Goal: Task Accomplishment & Management: Use online tool/utility

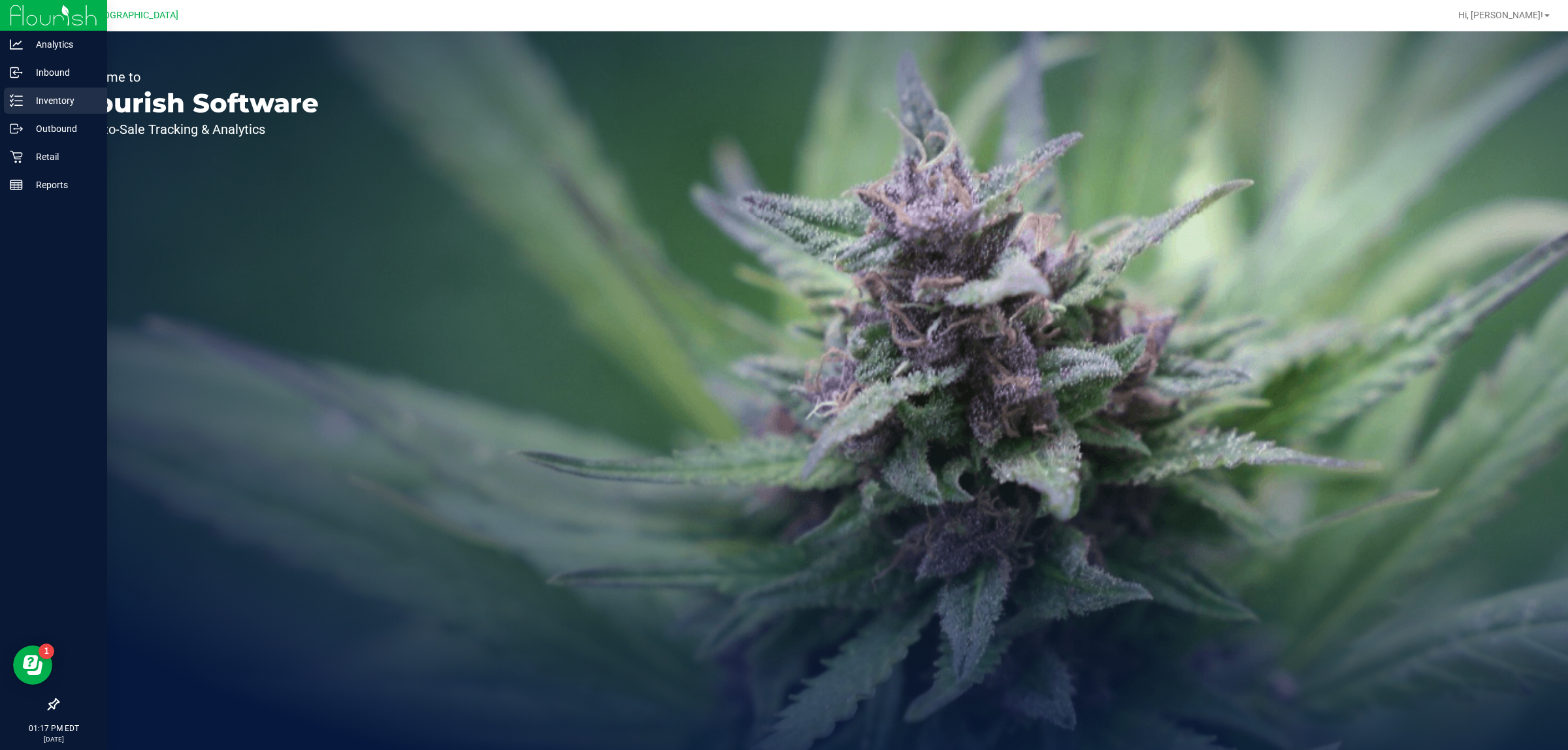
click at [49, 93] on p "Inventory" at bounding box center [62, 100] width 78 height 16
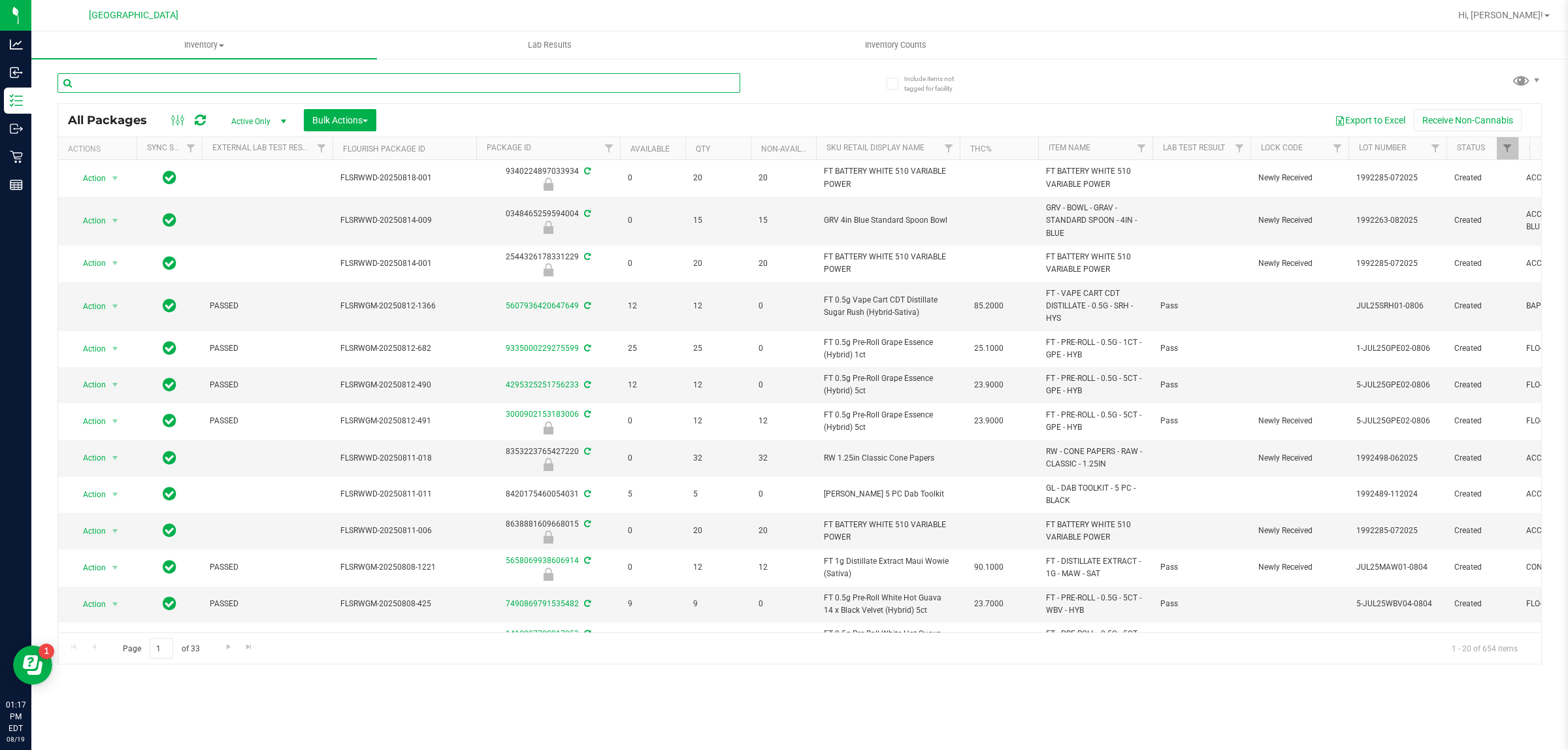
click at [283, 78] on input "text" at bounding box center [399, 82] width 683 height 20
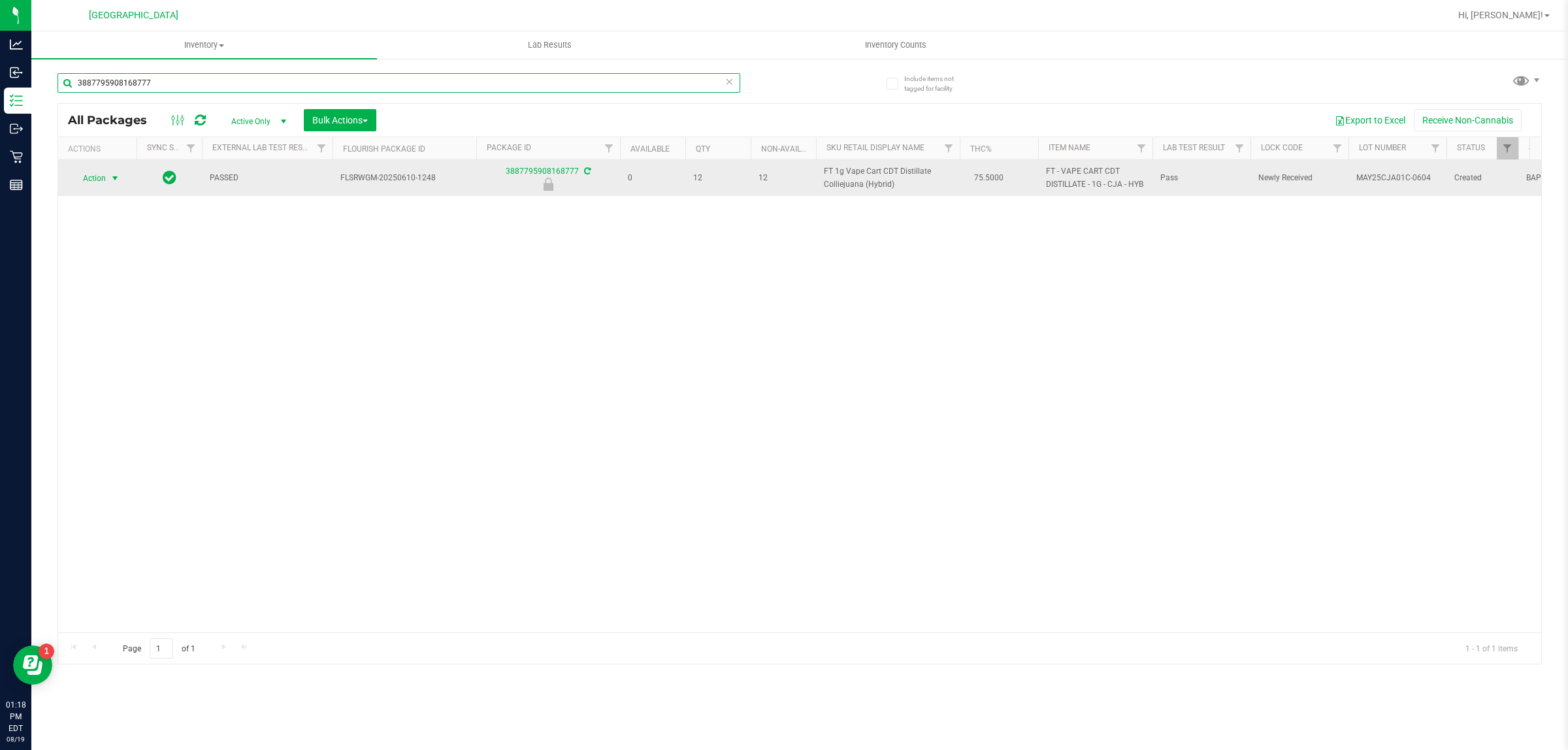
type input "3887795908168777"
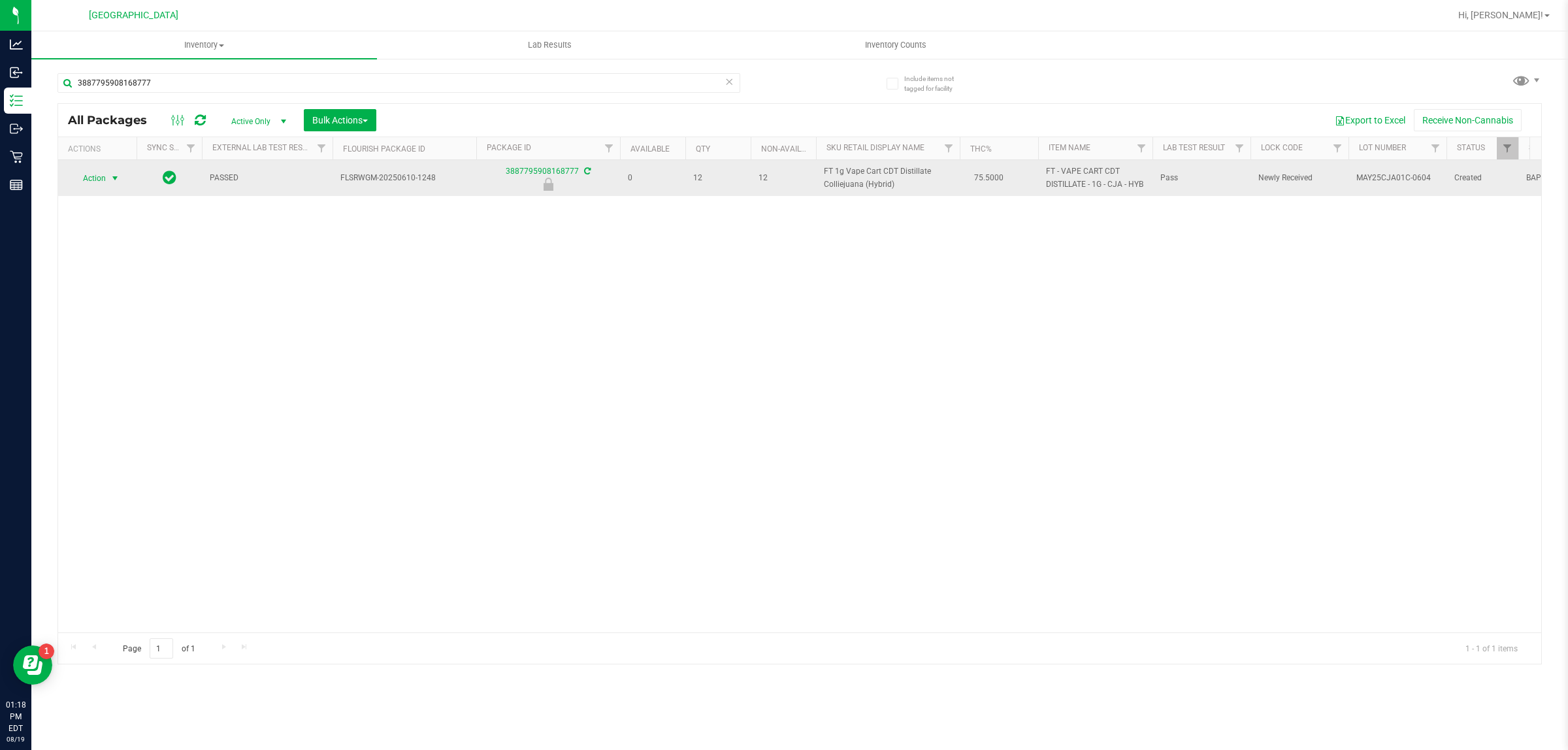
click at [112, 173] on span "select" at bounding box center [115, 178] width 10 height 10
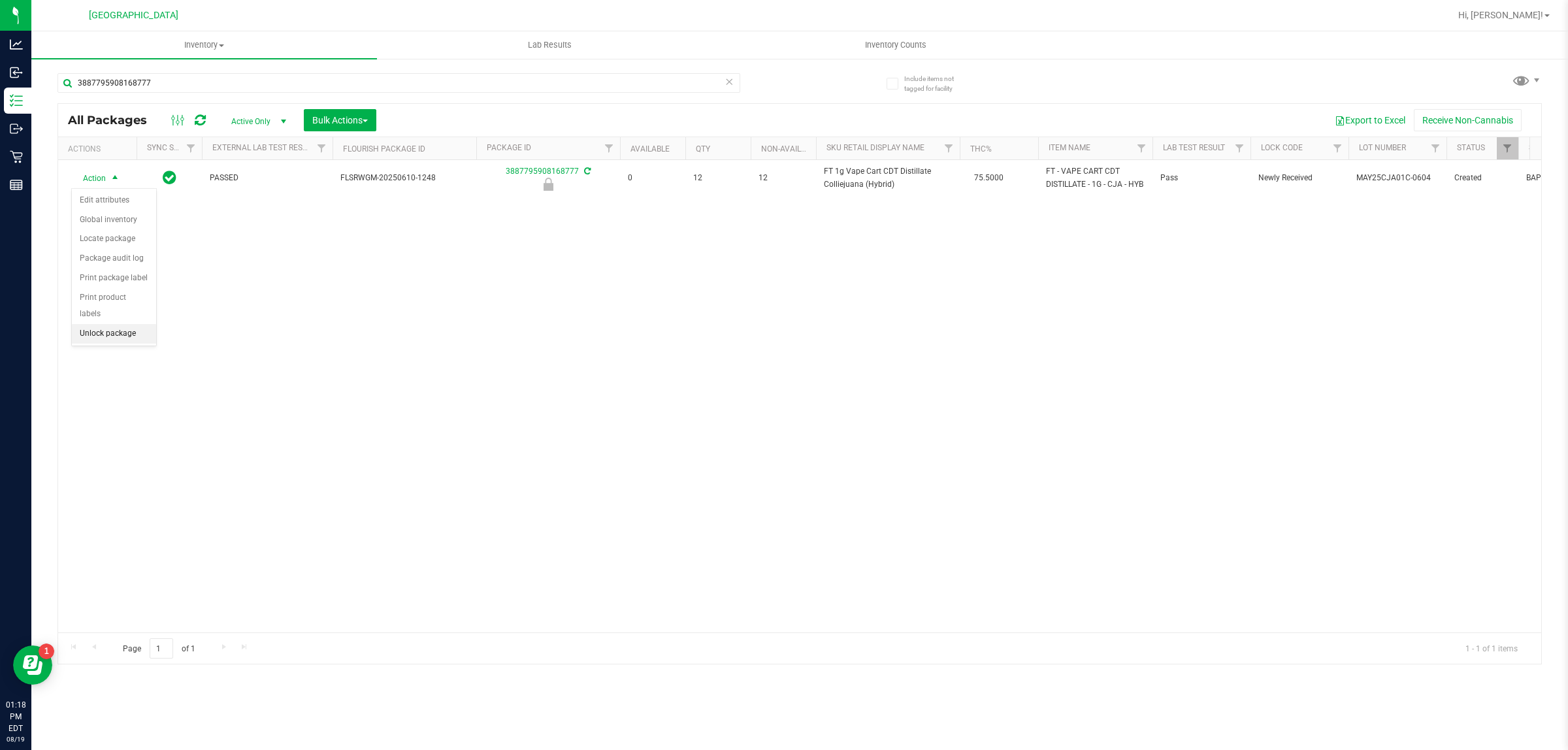
click at [113, 324] on li "Unlock package" at bounding box center [114, 333] width 85 height 20
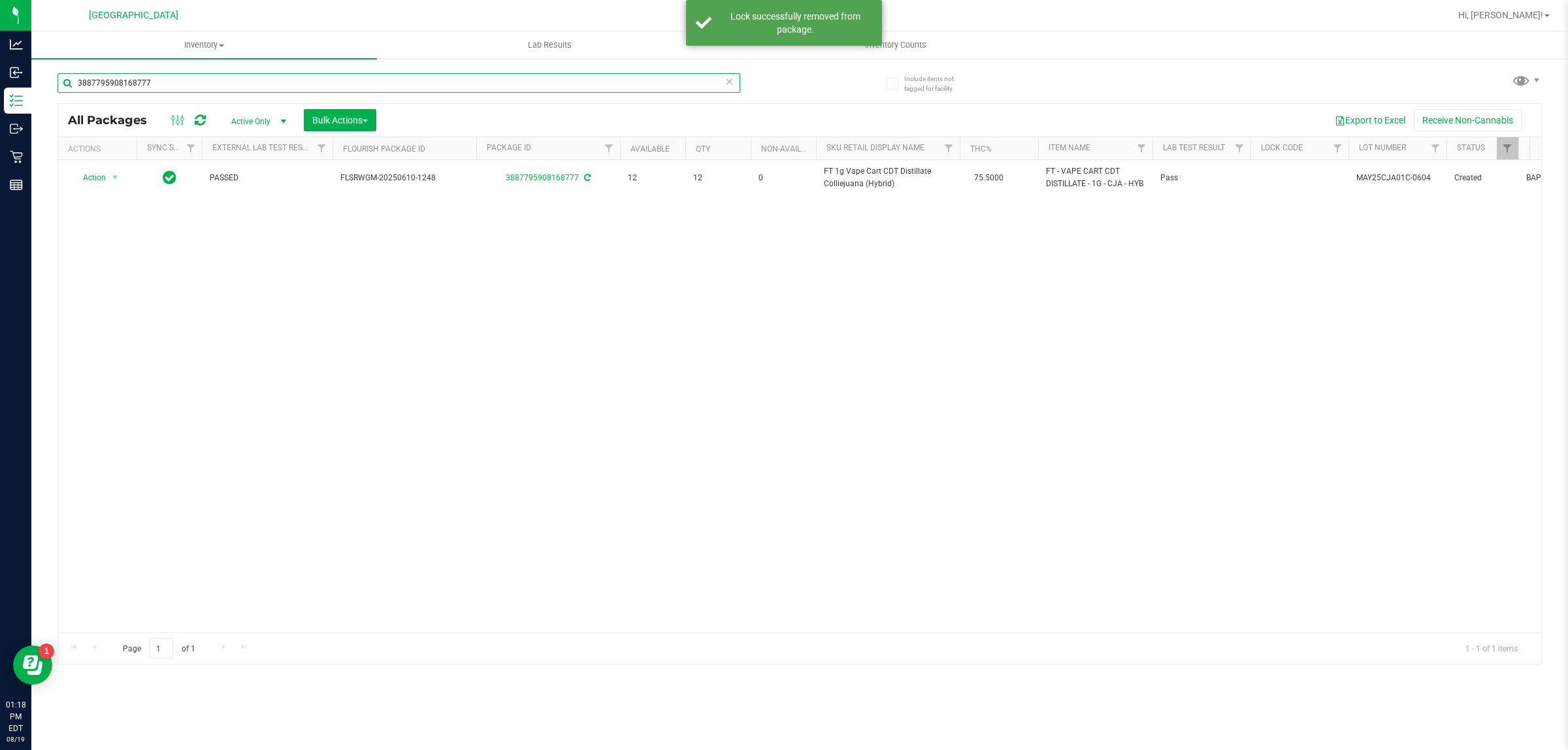
click at [135, 87] on input "3887795908168777" at bounding box center [399, 82] width 683 height 20
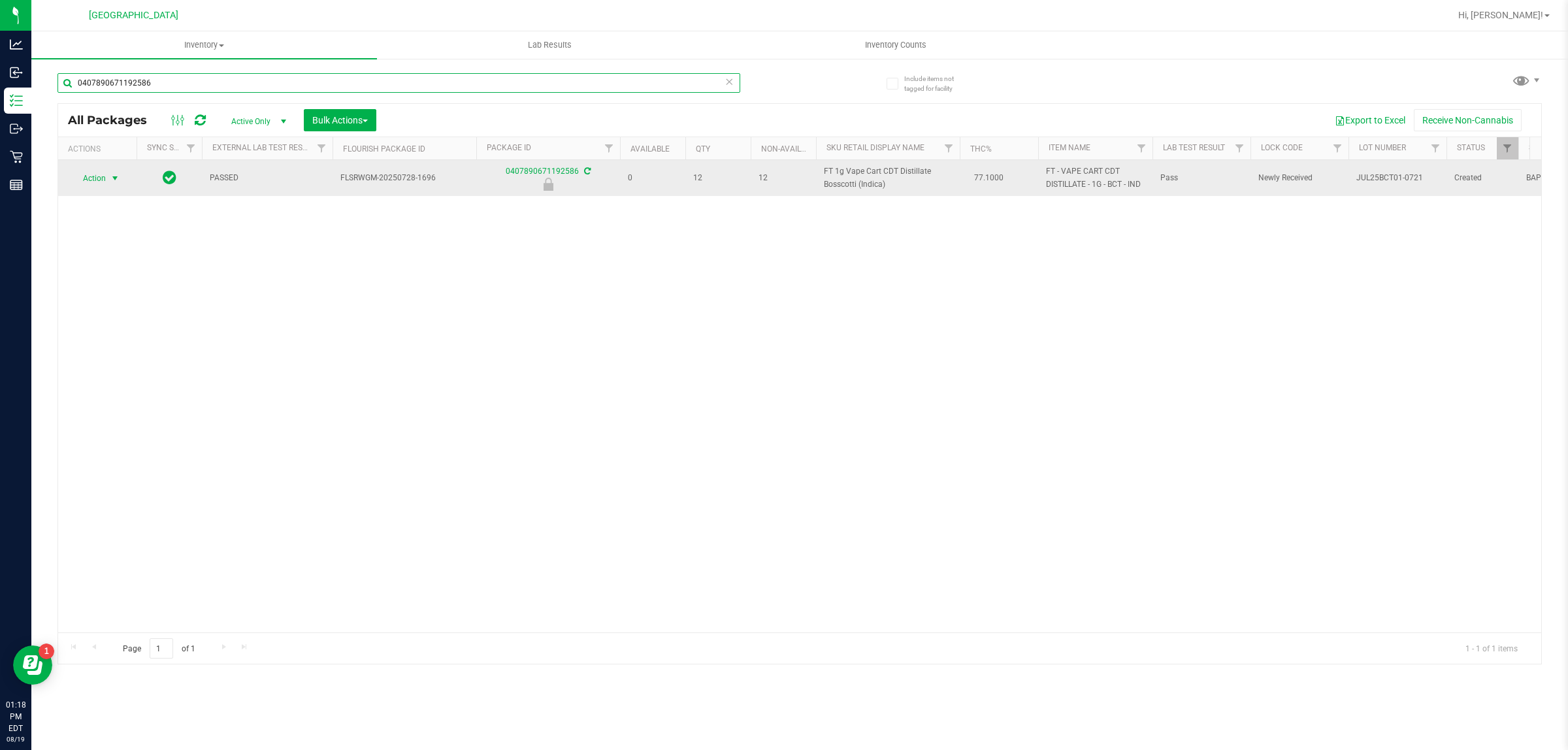
type input "0407890671192586"
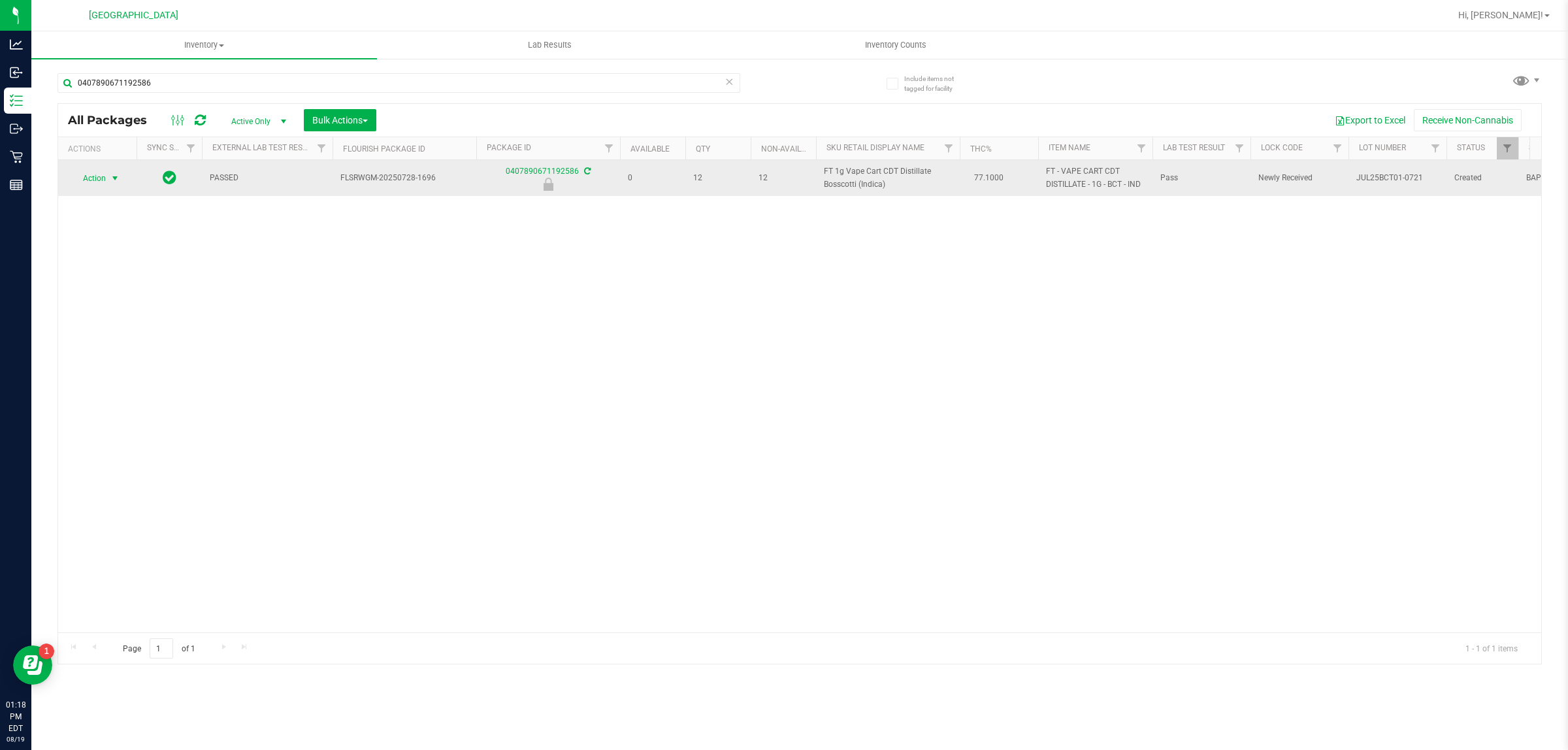
click at [114, 177] on span "select" at bounding box center [115, 178] width 10 height 10
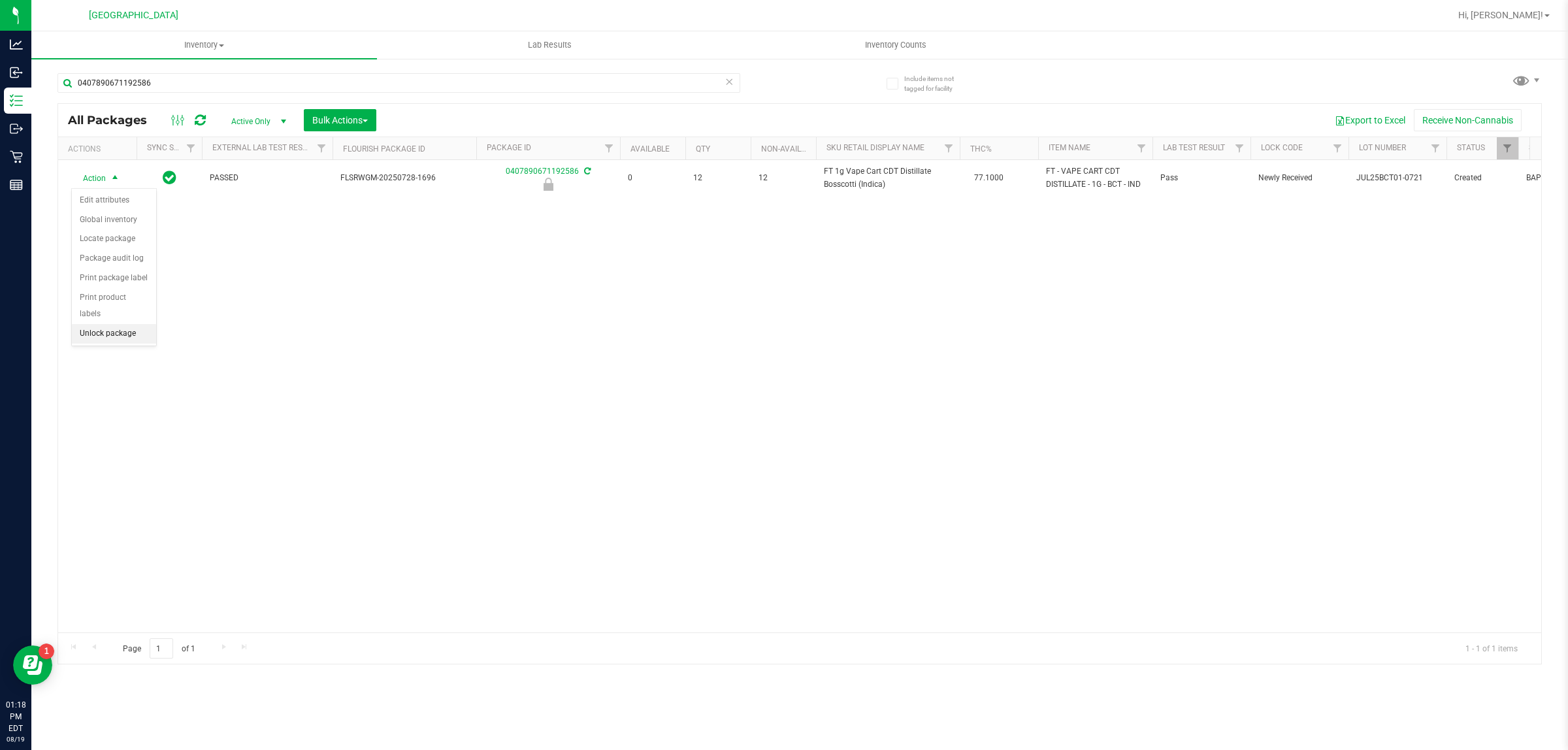
click at [123, 324] on li "Unlock package" at bounding box center [114, 333] width 85 height 20
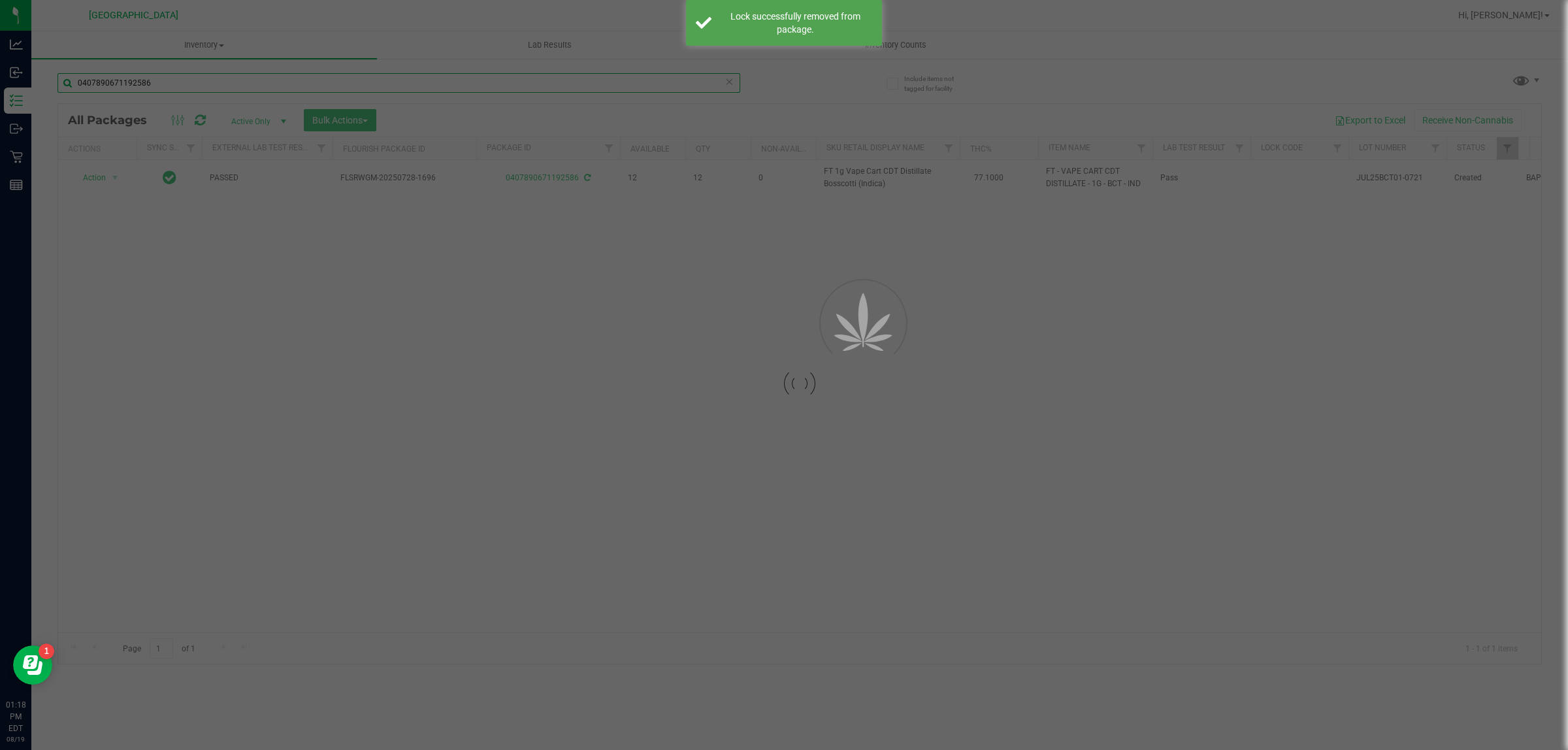
click at [173, 86] on input "0407890671192586" at bounding box center [399, 82] width 683 height 20
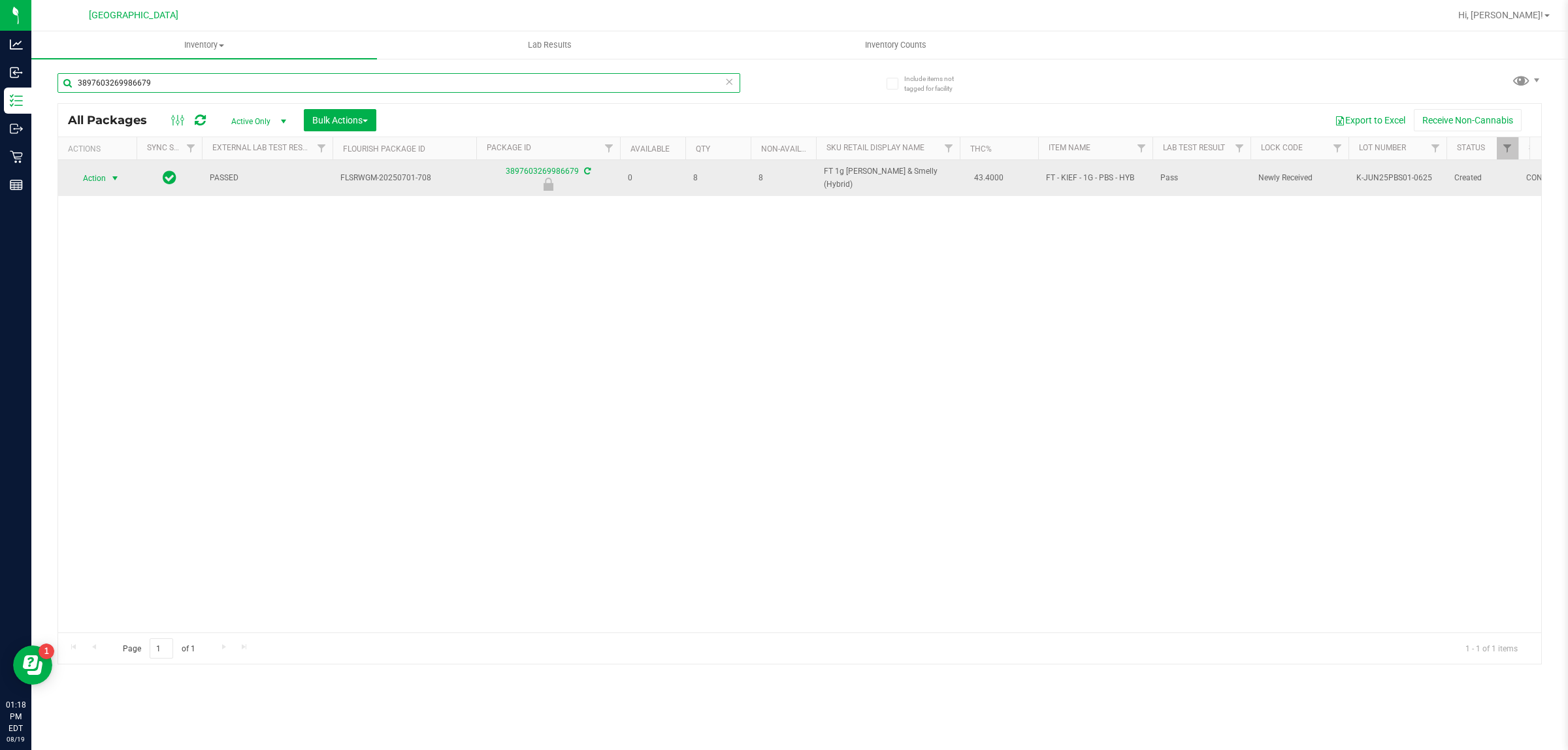
type input "3897603269986679"
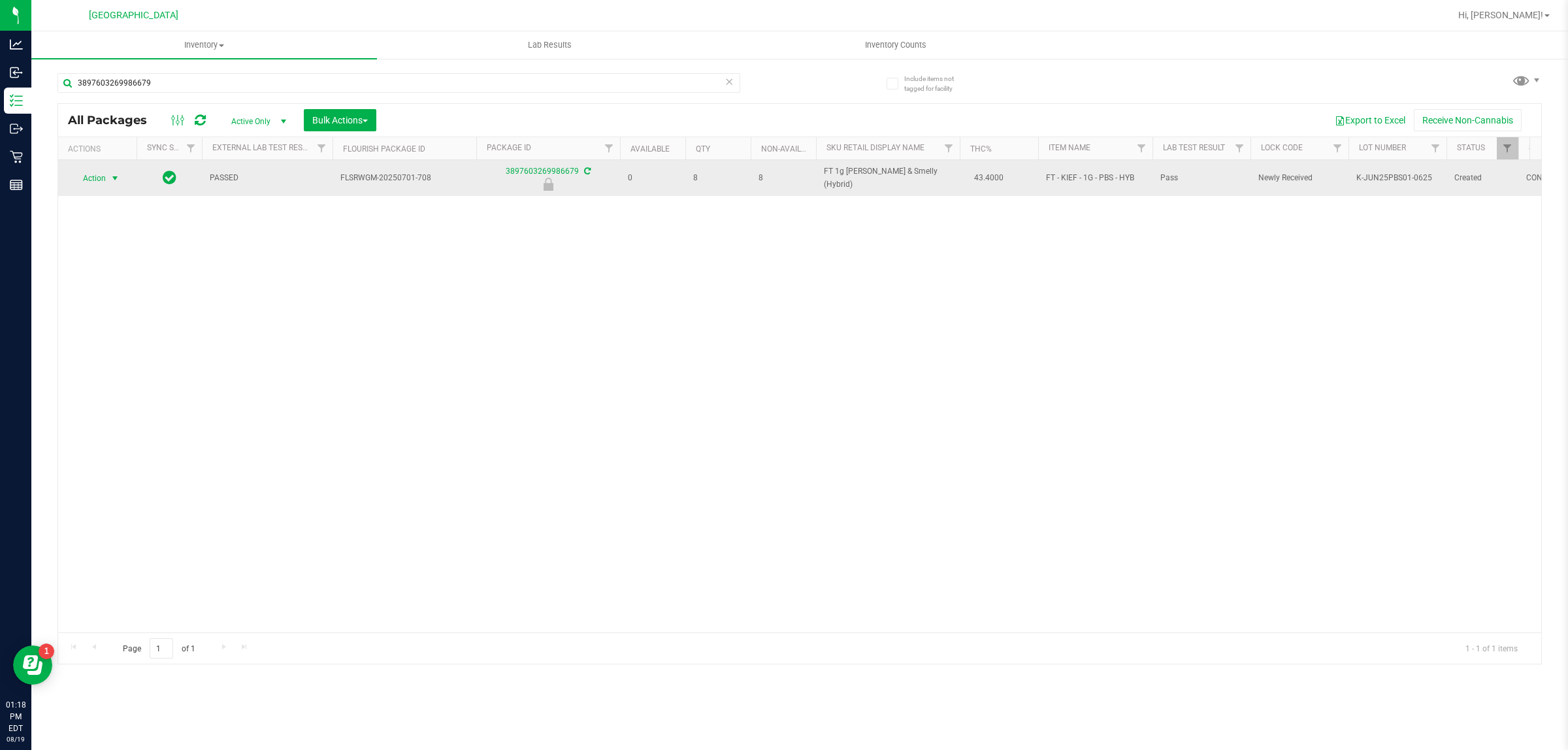
click at [109, 171] on span "select" at bounding box center [115, 178] width 16 height 19
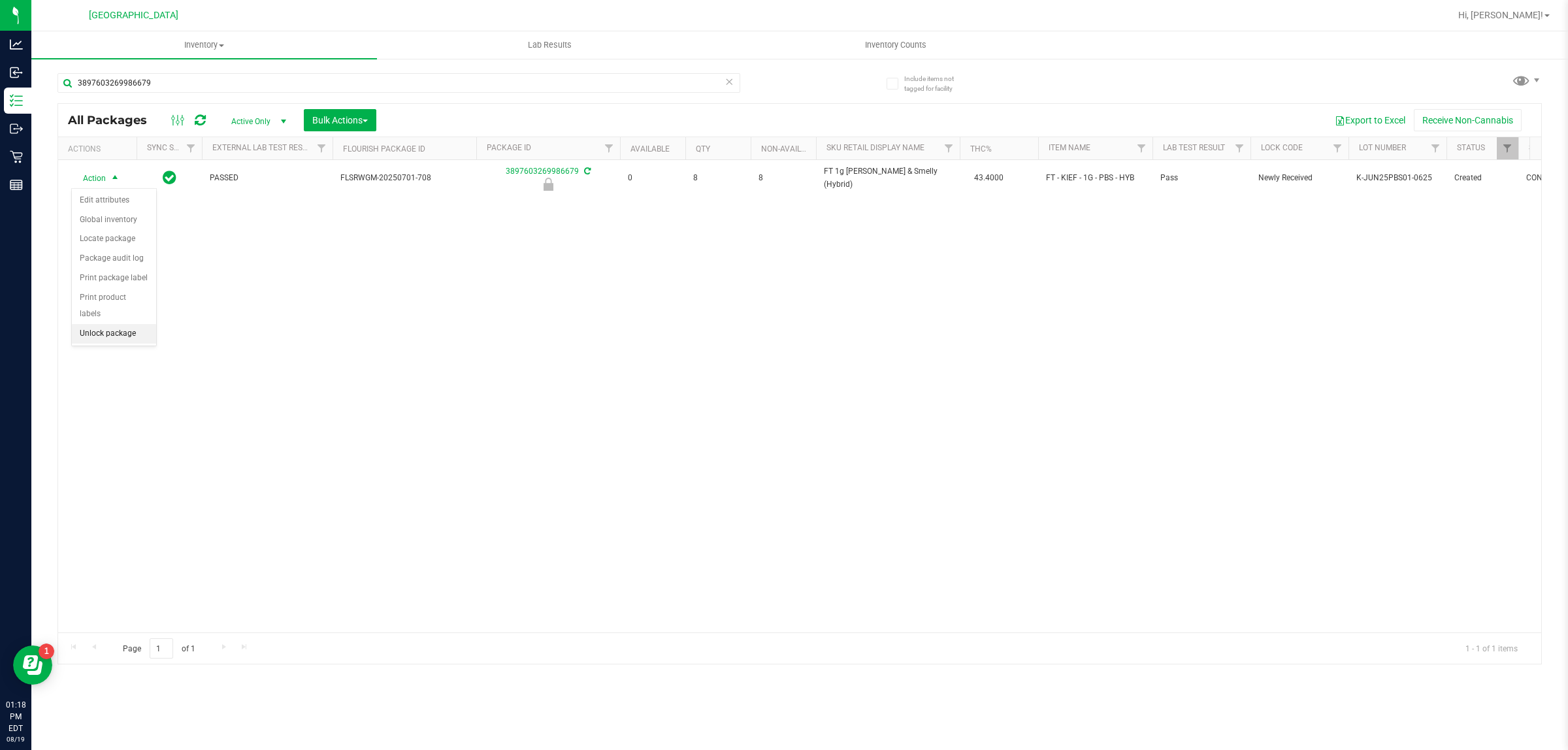
click at [113, 324] on li "Unlock package" at bounding box center [114, 333] width 85 height 20
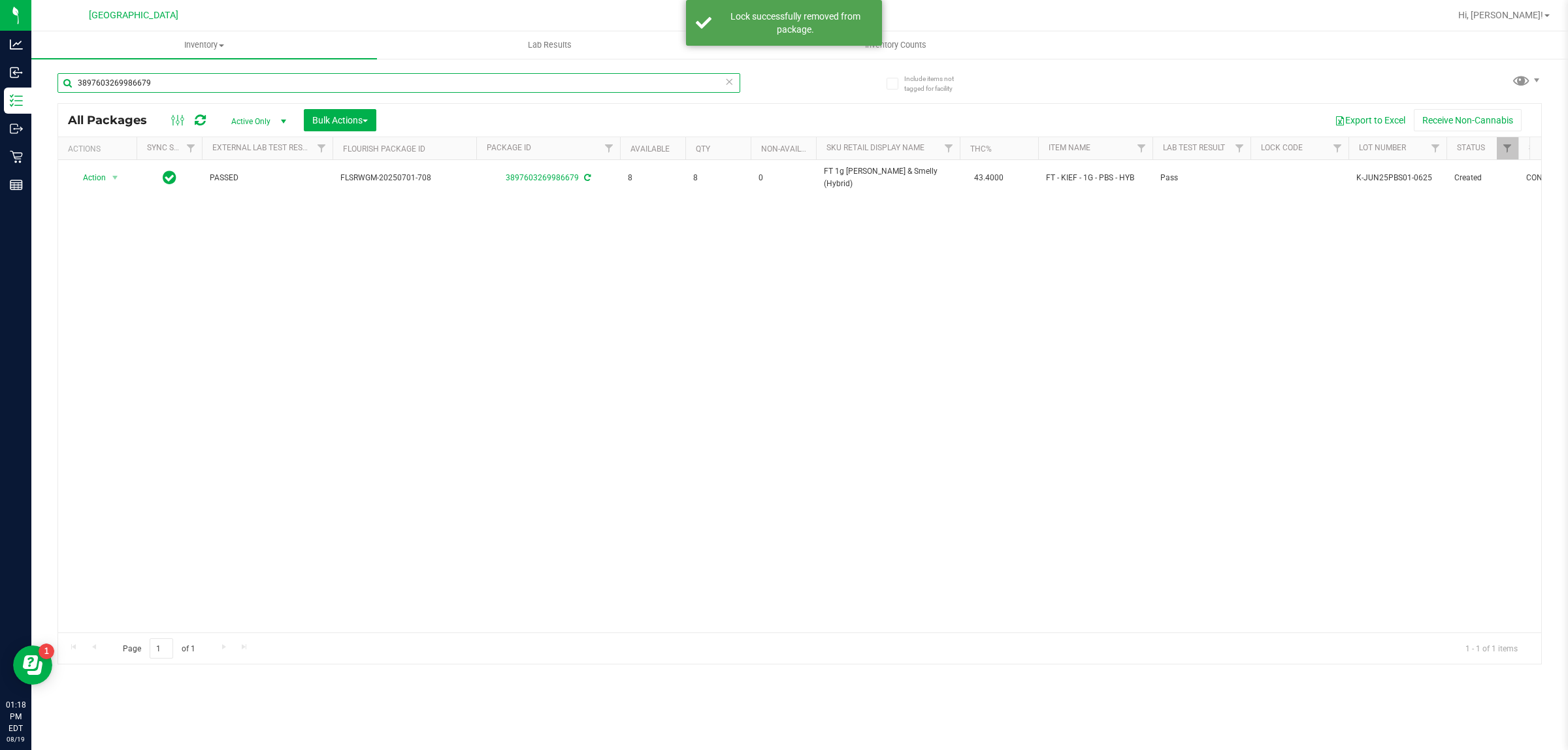
click at [145, 80] on input "3897603269986679" at bounding box center [399, 82] width 683 height 20
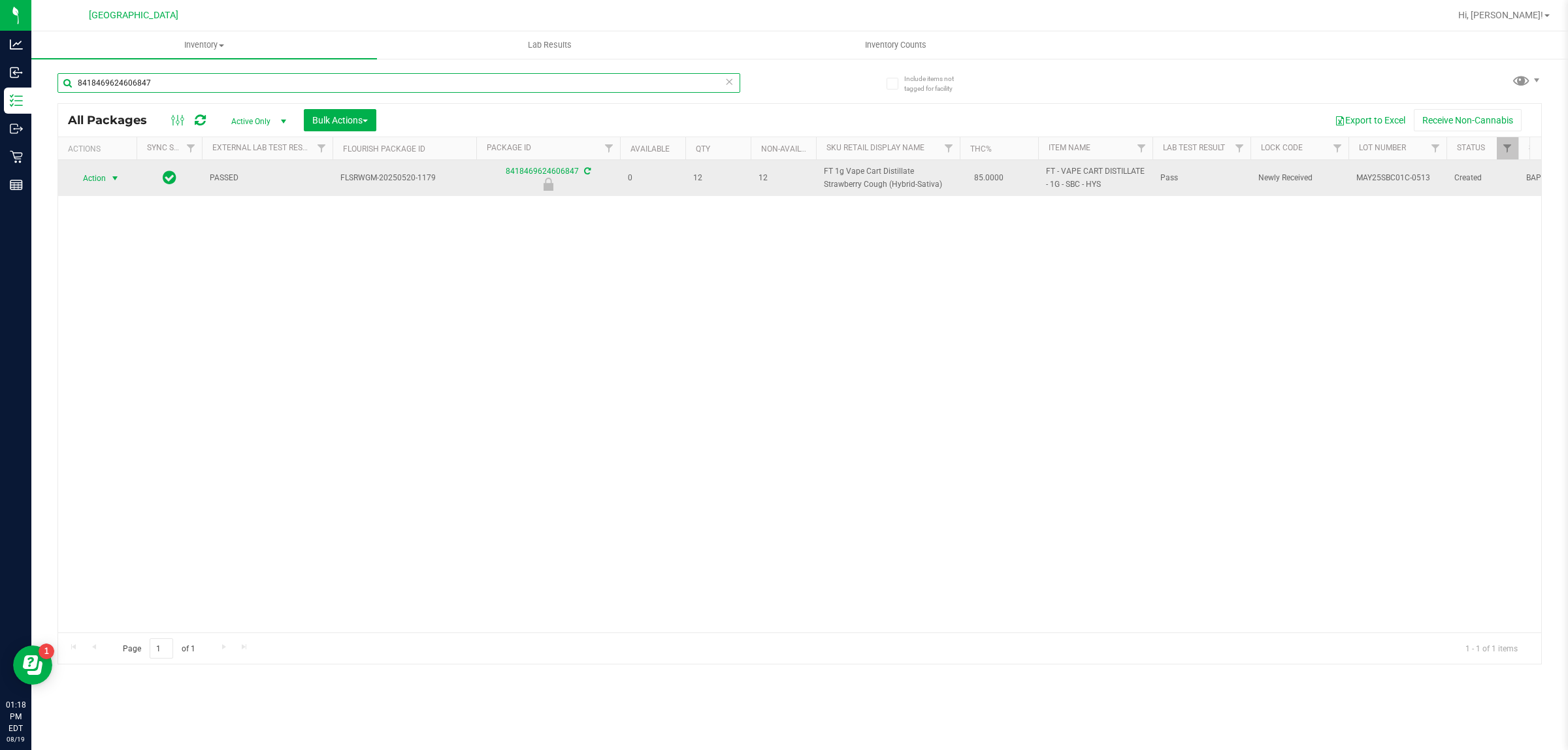
type input "8418469624606847"
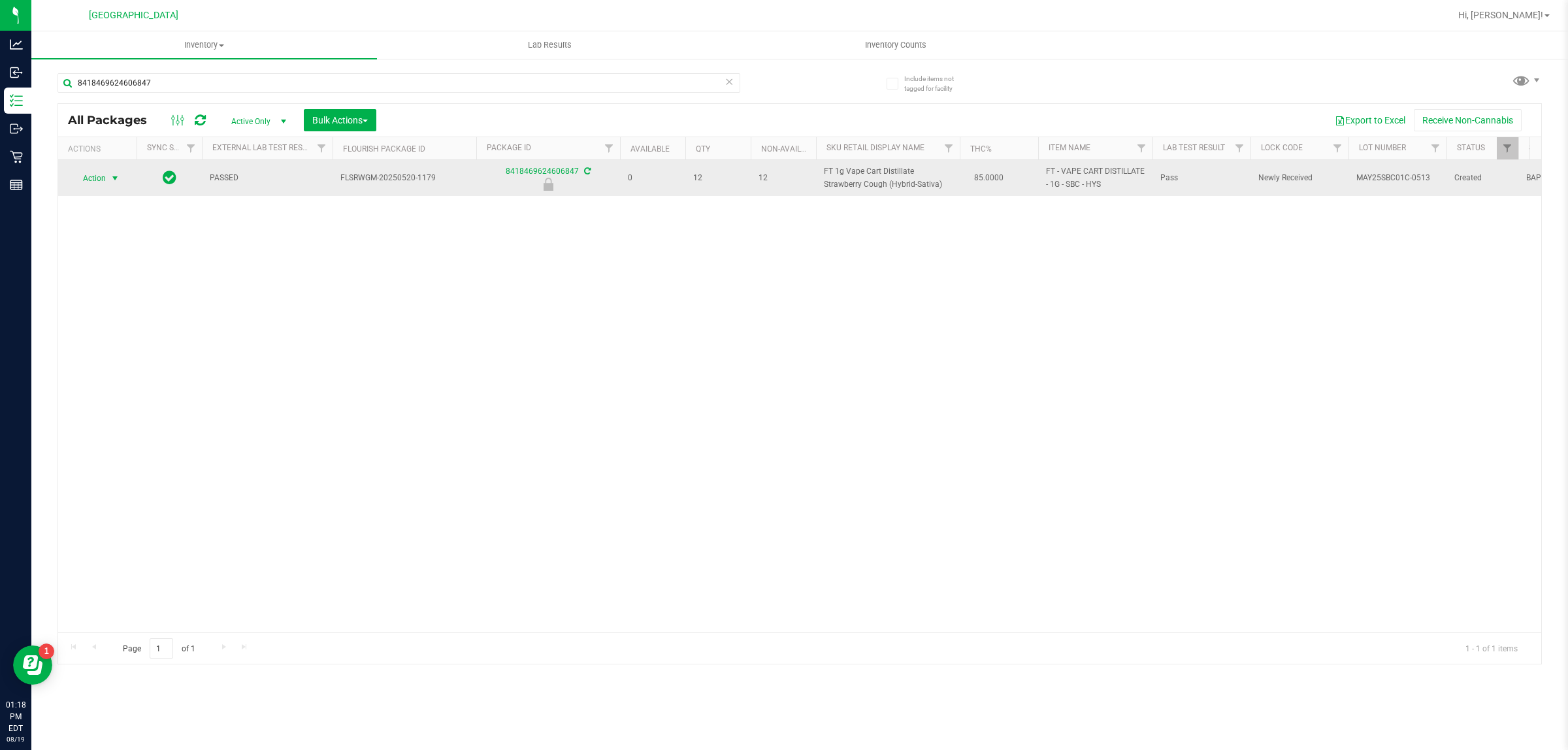
click at [107, 181] on span "select" at bounding box center [115, 178] width 16 height 19
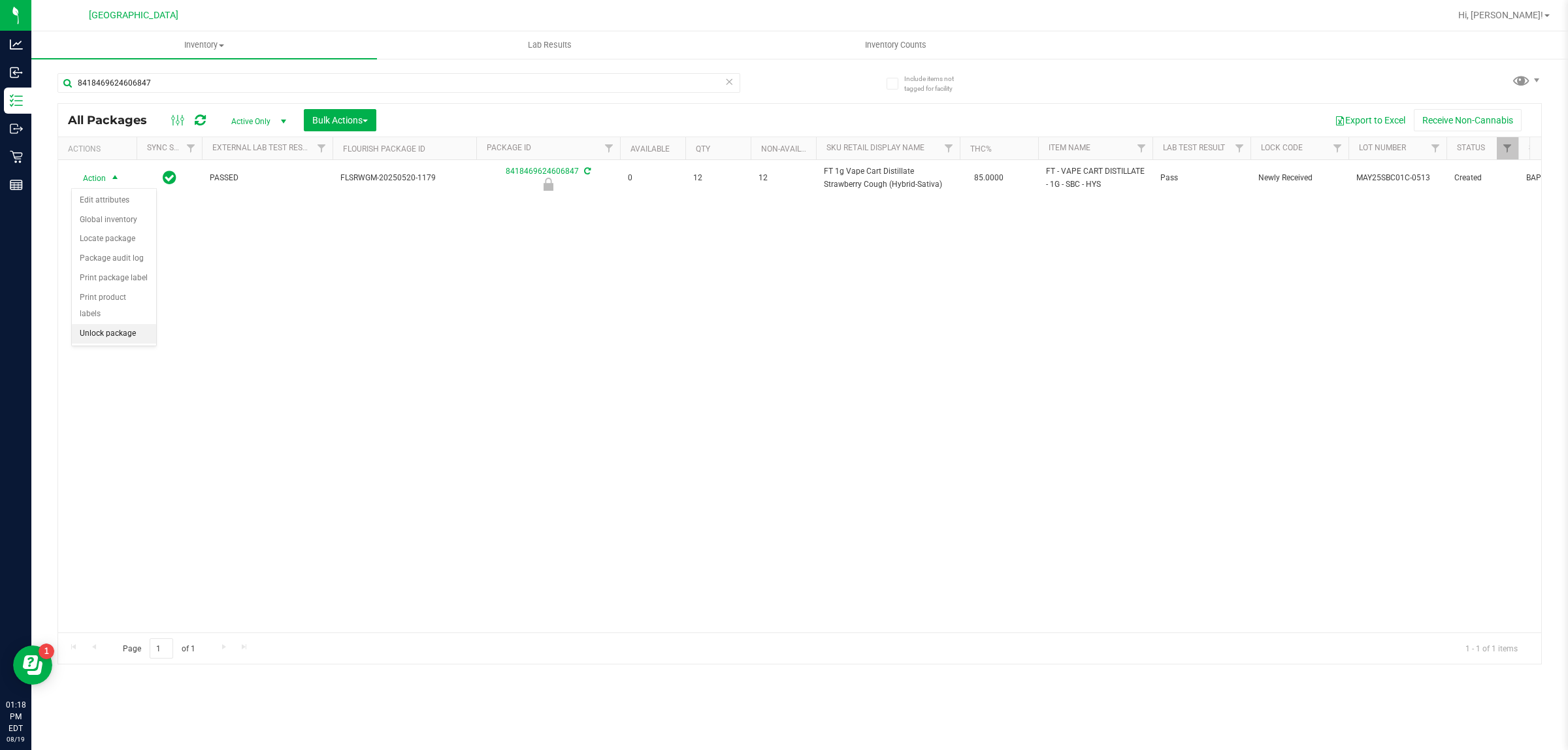
click at [125, 324] on li "Unlock package" at bounding box center [114, 333] width 85 height 20
